Goal: Communication & Community: Participate in discussion

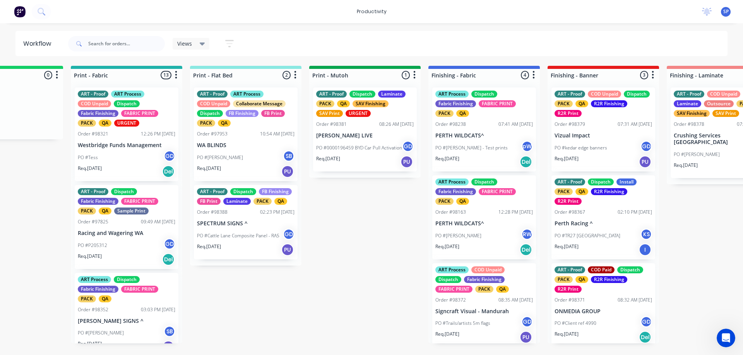
scroll to position [0, 991]
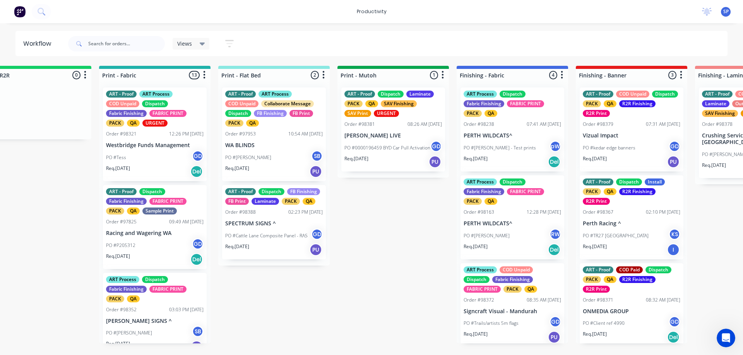
click at [381, 143] on div "PO #0000196459 BYD Car Pull Activation GD" at bounding box center [394, 148] width 98 height 15
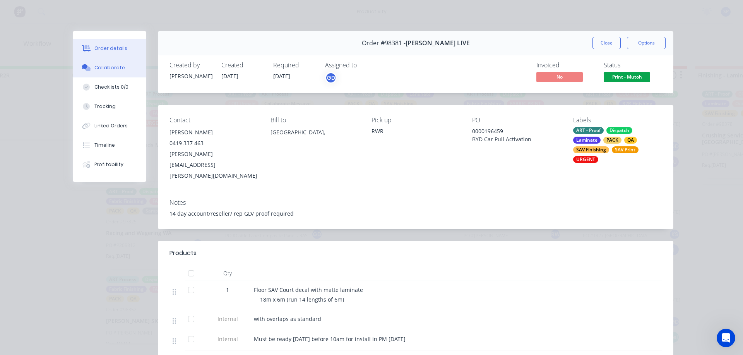
click at [119, 63] on button "Collaborate" at bounding box center [110, 67] width 74 height 19
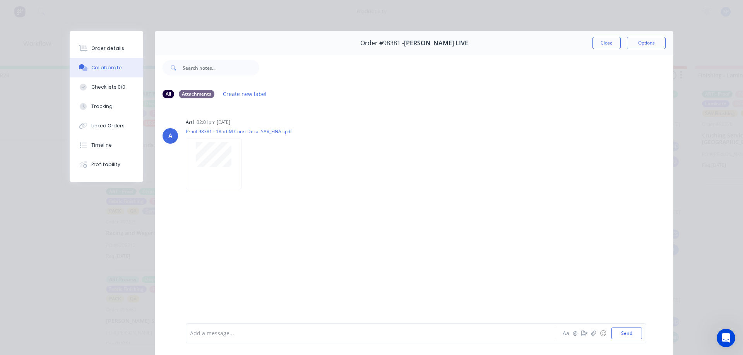
click at [232, 335] on div at bounding box center [359, 333] width 339 height 8
click at [263, 333] on span "had trouble with heat settings this morning, have it sorted." at bounding box center [266, 333] width 153 height 7
click at [276, 333] on span "had trouble with heat settings and storage this morning, have it sorted." at bounding box center [283, 333] width 187 height 7
click at [320, 333] on span "had trouble with heat settings and computer storage this morning, have it sorte…" at bounding box center [297, 333] width 214 height 7
click at [338, 336] on span "had trouble with heat settings and computer storage issues this morning, have i…" at bounding box center [306, 333] width 232 height 7
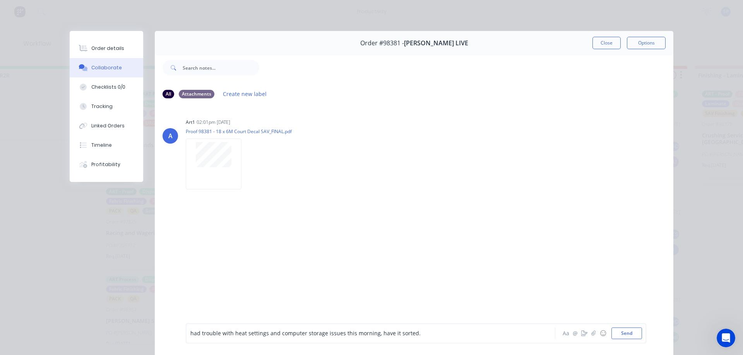
click at [377, 335] on span "had trouble with heat settings and computer storage issues this morning, have i…" at bounding box center [305, 333] width 230 height 7
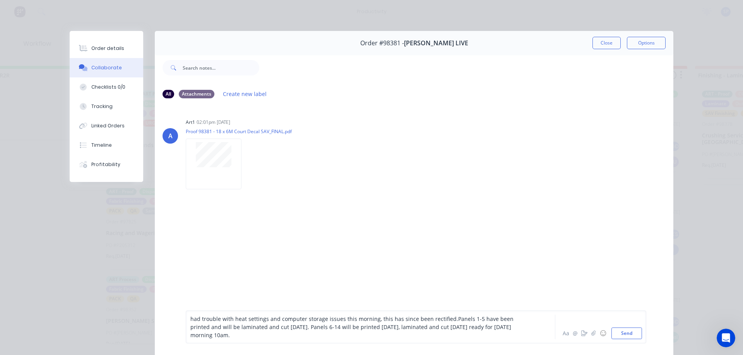
click at [191, 320] on span "had trouble with heat settings and computer storage issues this morning, this h…" at bounding box center [352, 327] width 325 height 24
click at [231, 336] on div "Had trouble with heat settings and computer storage issues this morning, this h…" at bounding box center [359, 327] width 339 height 24
click at [227, 335] on span "Had trouble with heat settings and computer storage issues this morning, this h…" at bounding box center [352, 327] width 325 height 24
click at [253, 336] on div "Had trouble with heat settings and computer storage issues this morning, this h…" at bounding box center [359, 323] width 339 height 33
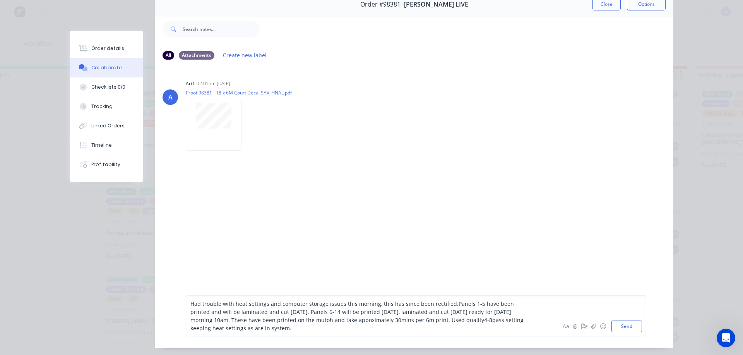
click at [264, 332] on span "Had trouble with heat settings and computer storage issues this morning, this h…" at bounding box center [357, 316] width 335 height 32
click at [628, 332] on button "Send" at bounding box center [627, 327] width 31 height 12
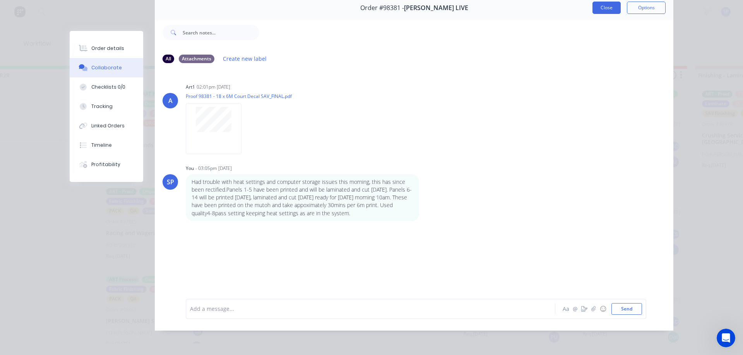
click at [603, 2] on button "Close" at bounding box center [607, 8] width 28 height 12
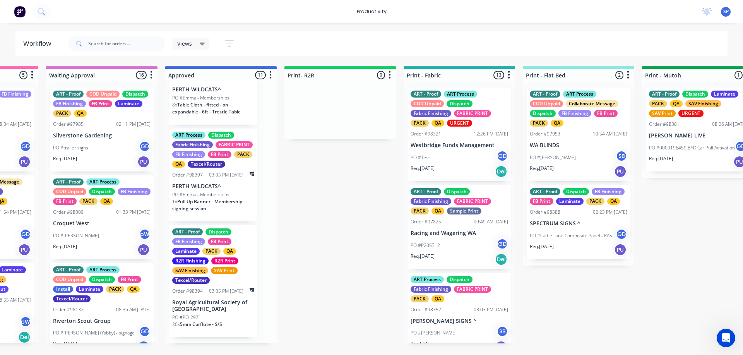
scroll to position [781, 0]
click at [202, 312] on p "Royal Agricultural Society of [GEOGRAPHIC_DATA]" at bounding box center [213, 305] width 82 height 13
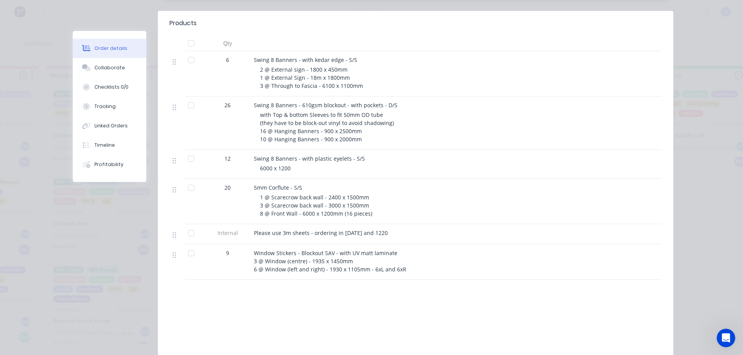
scroll to position [232, 0]
click at [104, 67] on div "Collaborate" at bounding box center [109, 67] width 31 height 7
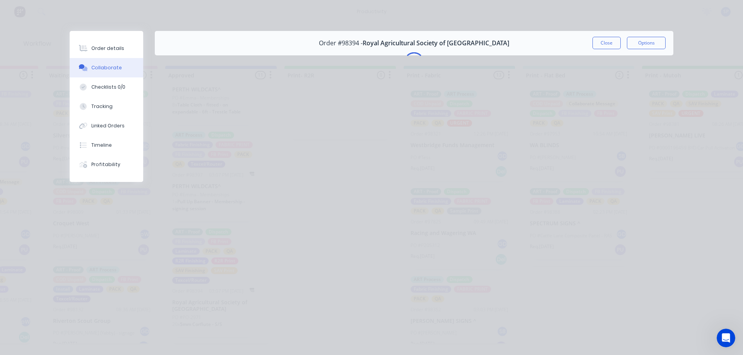
scroll to position [0, 0]
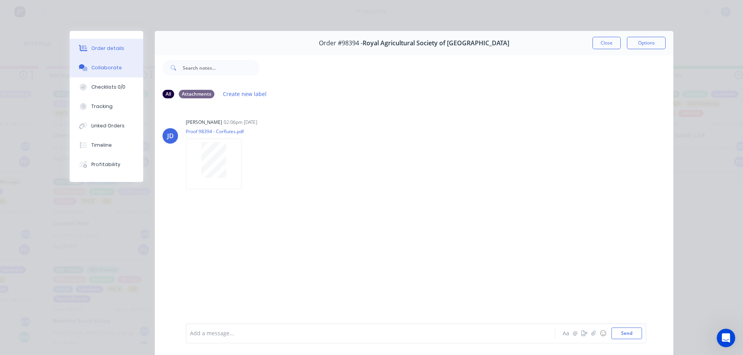
click at [106, 48] on div "Order details" at bounding box center [107, 48] width 33 height 7
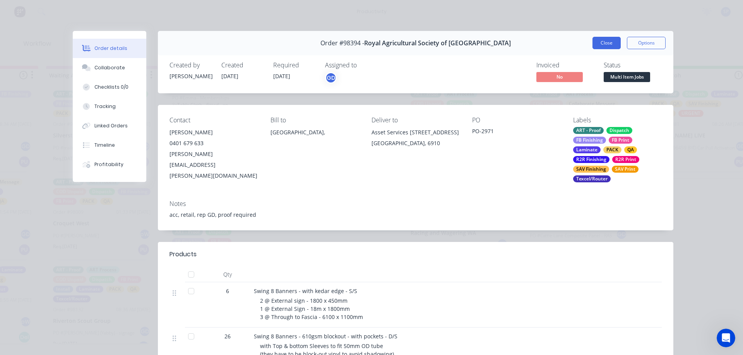
click at [604, 42] on button "Close" at bounding box center [607, 43] width 28 height 12
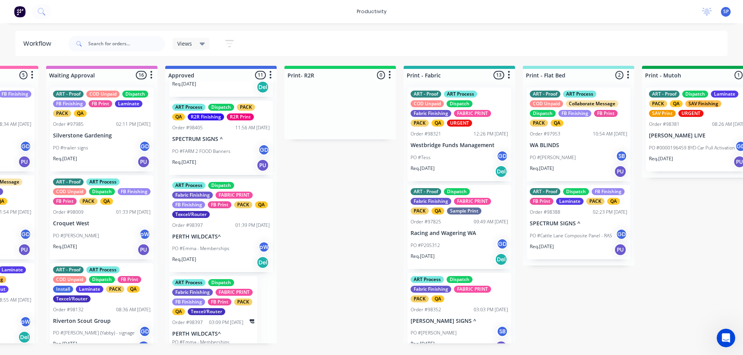
scroll to position [510, 0]
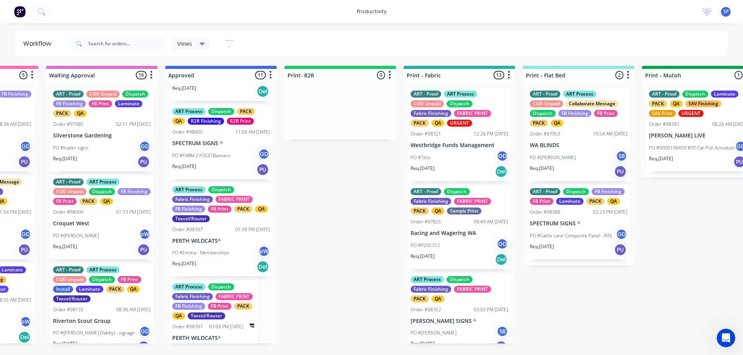
click at [211, 254] on div "ART Process Dispatch Fabric Finishing FABRIC PRINT FB Finishing FB Print PACK Q…" at bounding box center [221, 230] width 104 height 94
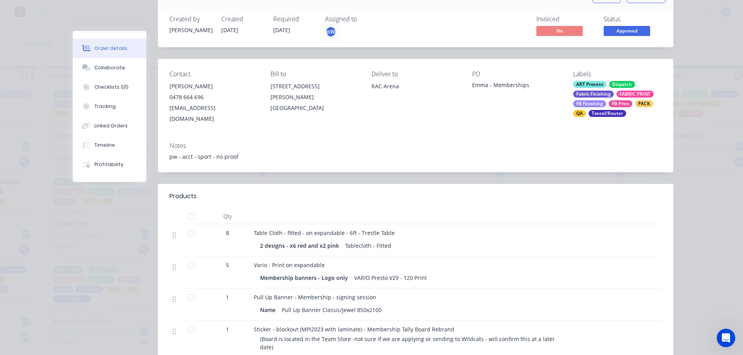
scroll to position [39, 0]
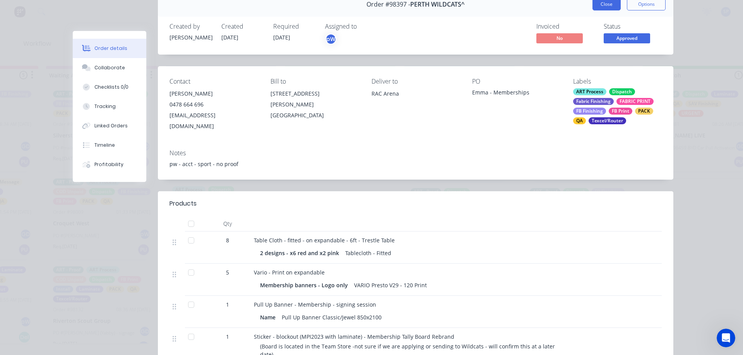
click at [593, 3] on button "Close" at bounding box center [607, 4] width 28 height 12
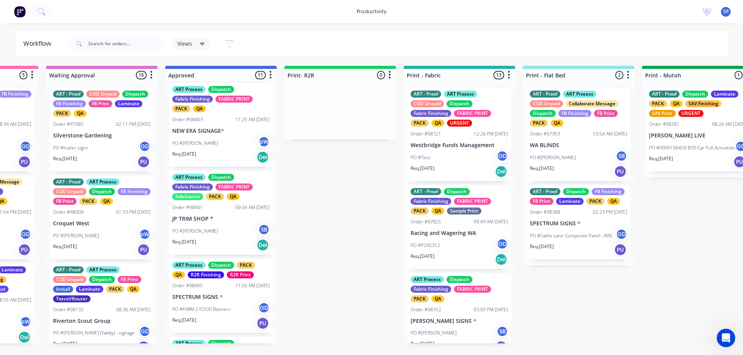
scroll to position [355, 0]
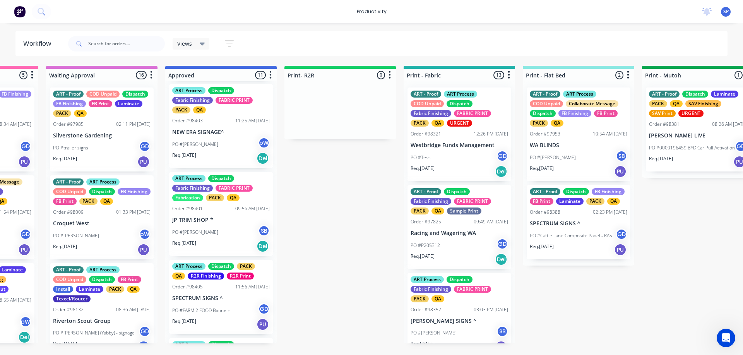
click at [188, 233] on div "ART Process Dispatch Fabric Finishing FABRIC PRINT Fabrication PACK QA Order #9…" at bounding box center [221, 214] width 104 height 84
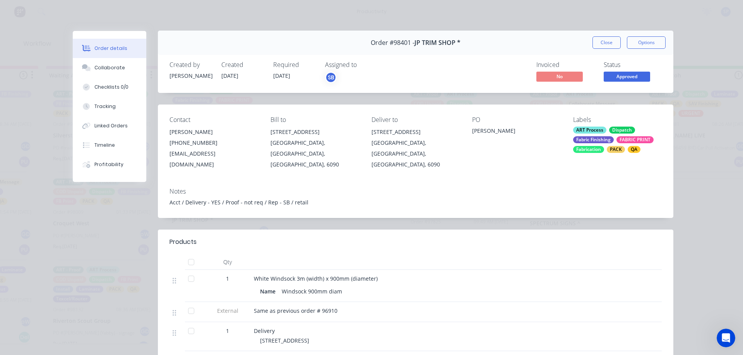
scroll to position [0, 0]
click at [604, 42] on button "Close" at bounding box center [607, 43] width 28 height 12
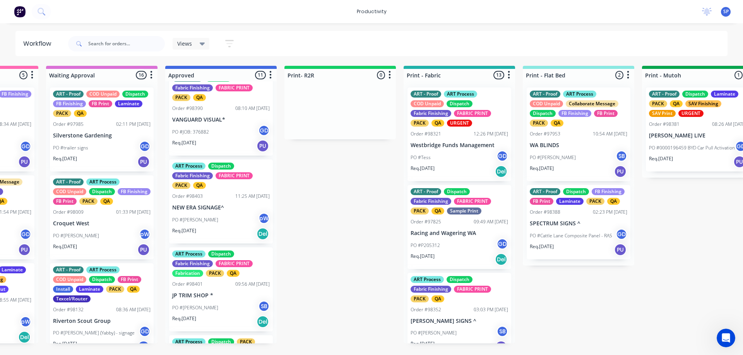
scroll to position [277, 0]
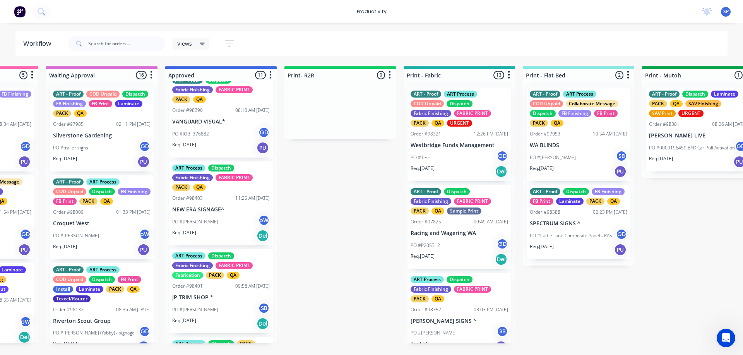
click at [218, 229] on div "PO #[PERSON_NAME] pW" at bounding box center [221, 221] width 98 height 15
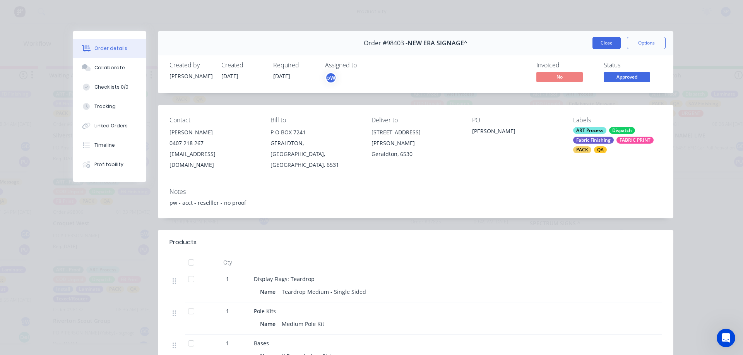
click at [604, 43] on button "Close" at bounding box center [607, 43] width 28 height 12
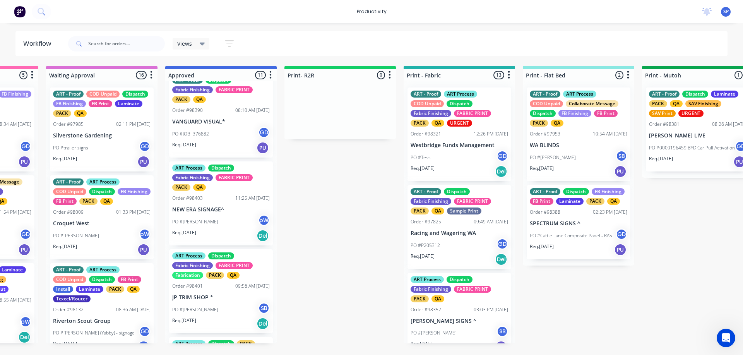
click at [229, 141] on div "PO #JOB: 376882 GD" at bounding box center [221, 134] width 98 height 15
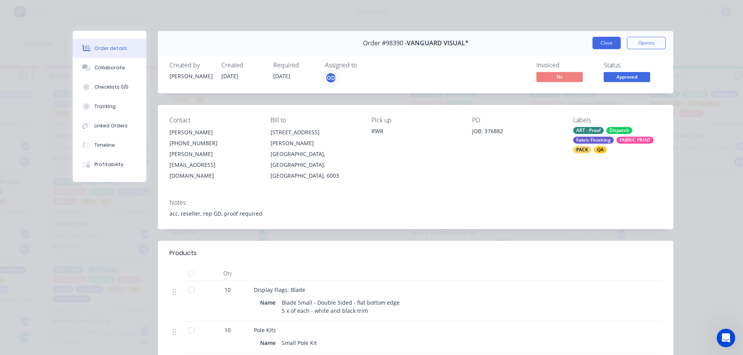
click at [611, 43] on button "Close" at bounding box center [607, 43] width 28 height 12
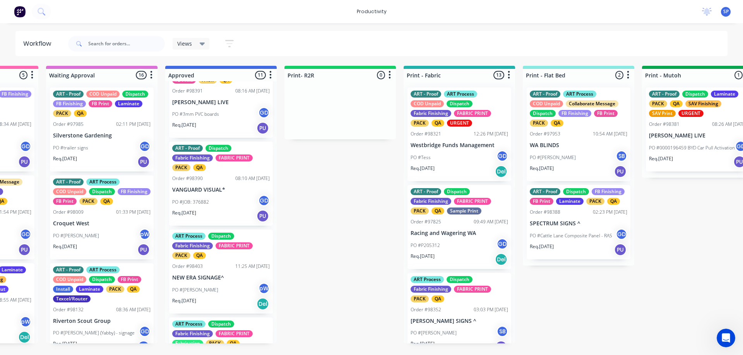
scroll to position [200, 0]
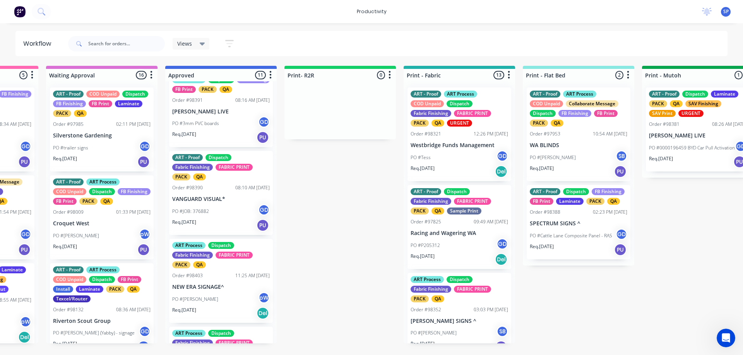
click at [226, 115] on p "[PERSON_NAME] LIVE" at bounding box center [221, 111] width 98 height 7
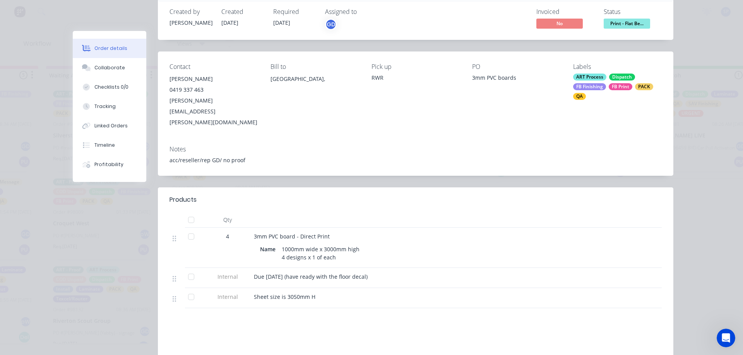
scroll to position [0, 0]
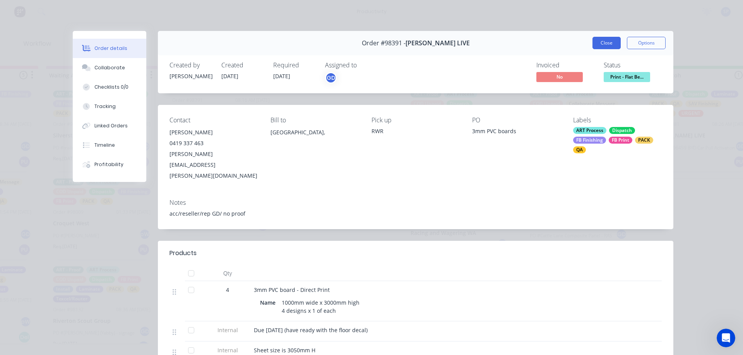
click at [601, 40] on button "Close" at bounding box center [607, 43] width 28 height 12
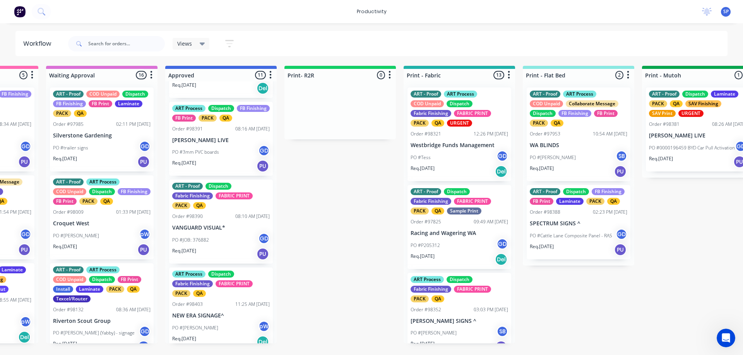
scroll to position [122, 0]
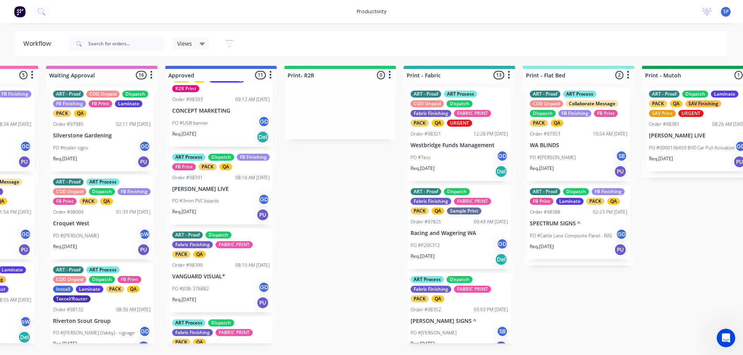
click at [205, 114] on p "CONCEPT MARKETING" at bounding box center [221, 111] width 98 height 7
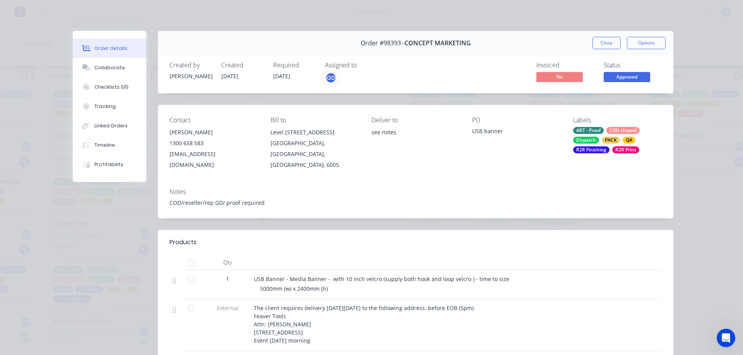
drag, startPoint x: 604, startPoint y: 39, endPoint x: 563, endPoint y: 39, distance: 40.7
click at [603, 39] on button "Close" at bounding box center [607, 43] width 28 height 12
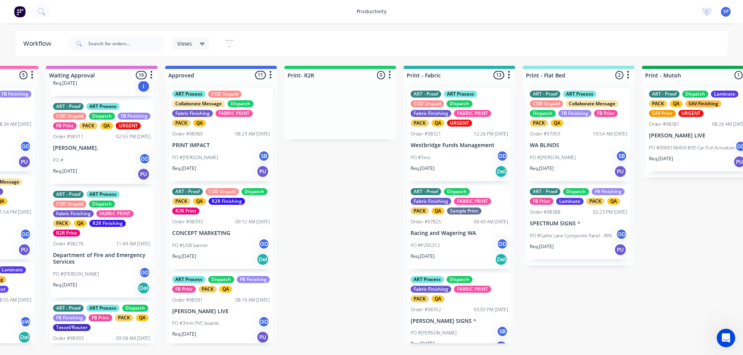
scroll to position [348, 0]
